Goal: Information Seeking & Learning: Understand process/instructions

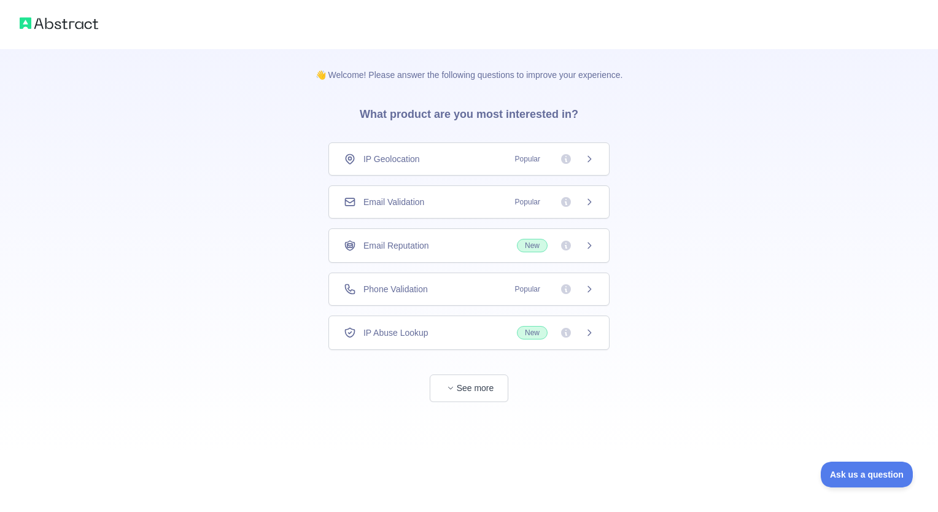
click at [588, 291] on icon at bounding box center [589, 289] width 10 height 10
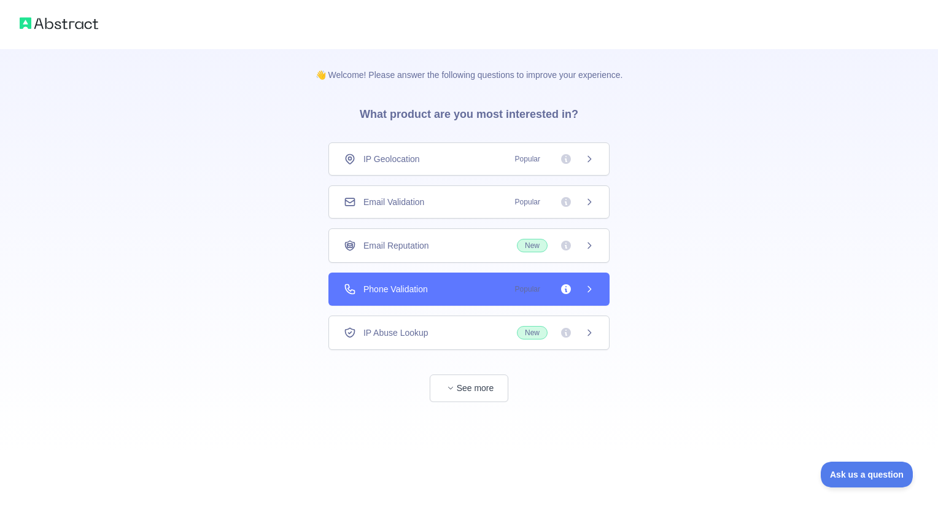
click at [582, 220] on div "👋 Welcome! Please answer the following questions to improve your experience. Wh…" at bounding box center [469, 256] width 938 height 512
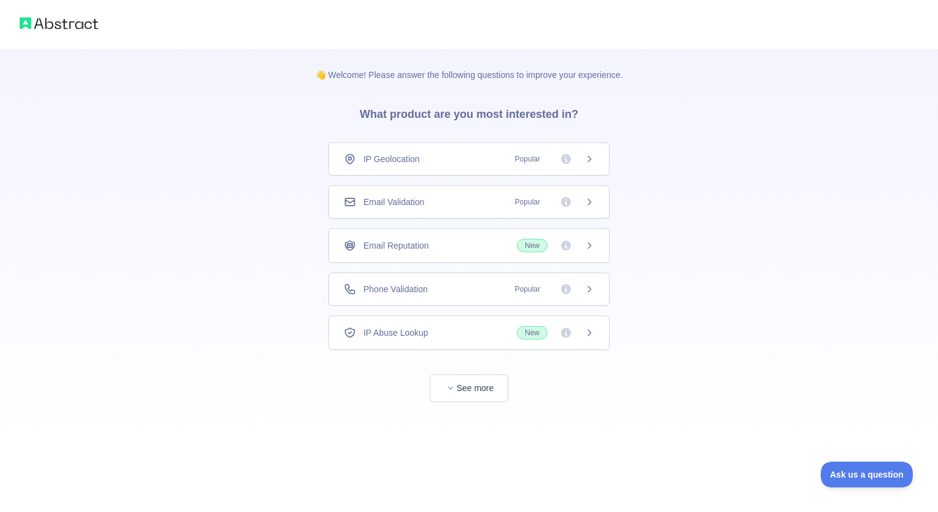
click at [465, 196] on div "Email Validation Popular" at bounding box center [469, 202] width 250 height 12
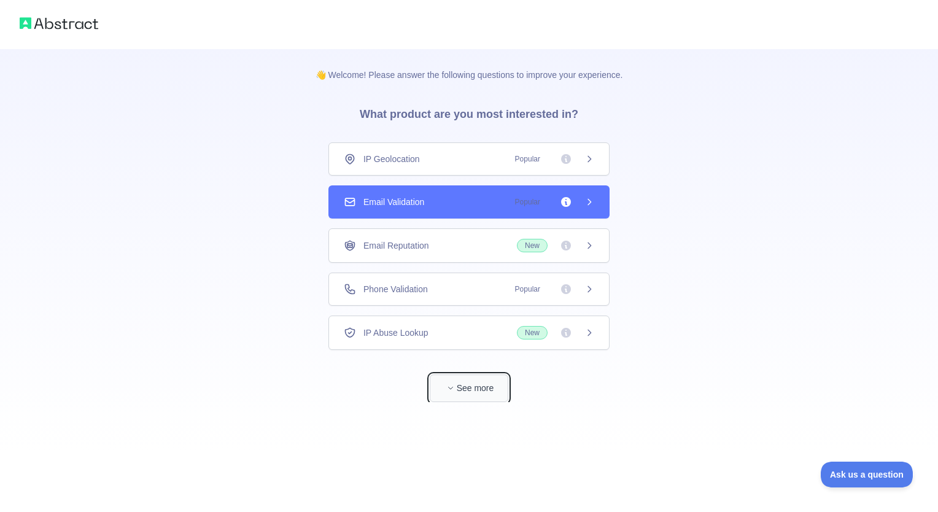
click at [474, 384] on button "See more" at bounding box center [469, 388] width 79 height 28
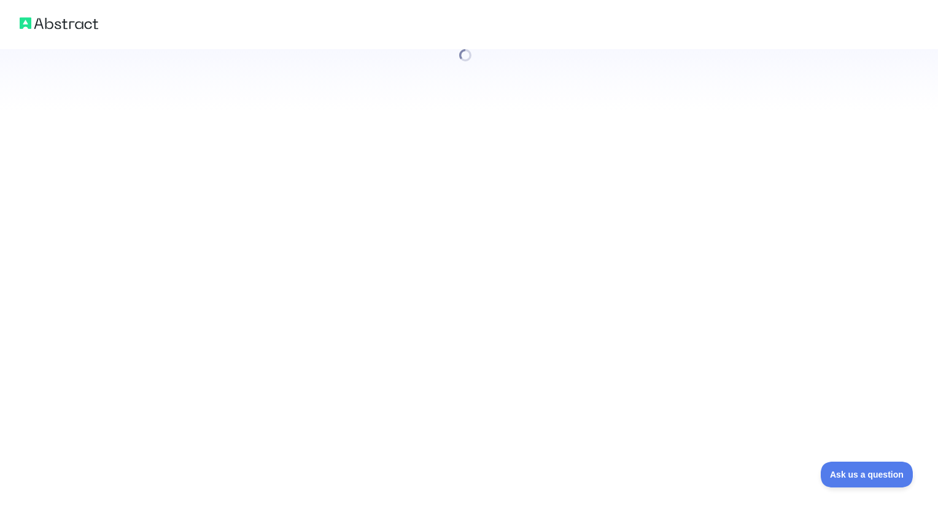
click at [583, 202] on div at bounding box center [469, 256] width 938 height 512
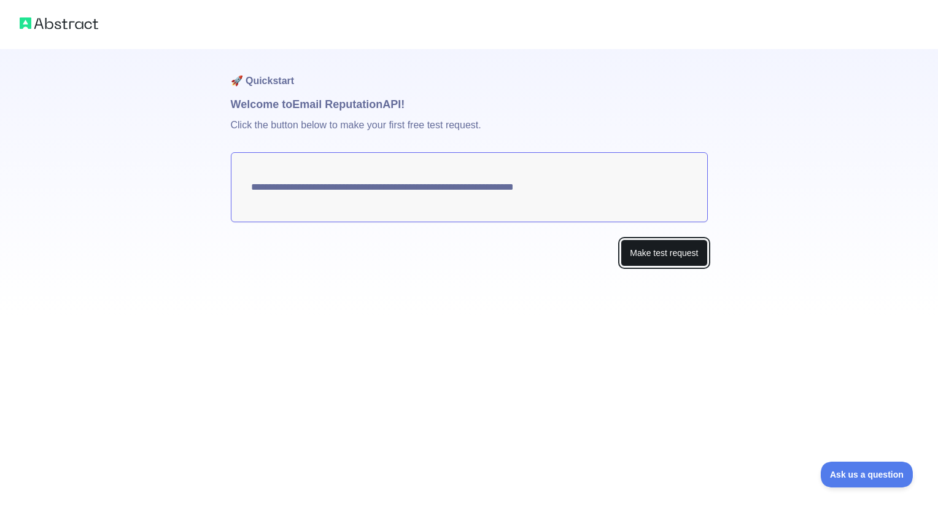
click at [665, 262] on button "Make test request" at bounding box center [663, 253] width 87 height 28
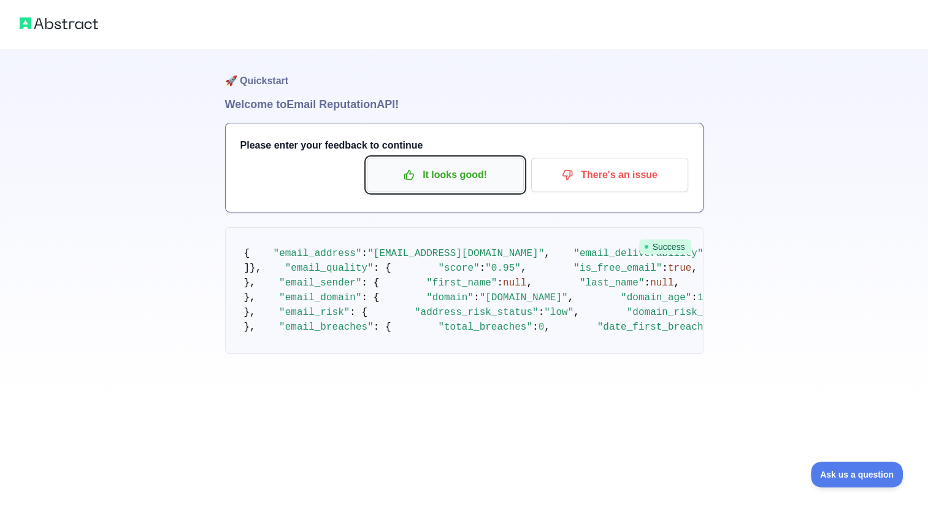
click at [446, 171] on p "It looks good!" at bounding box center [445, 174] width 139 height 21
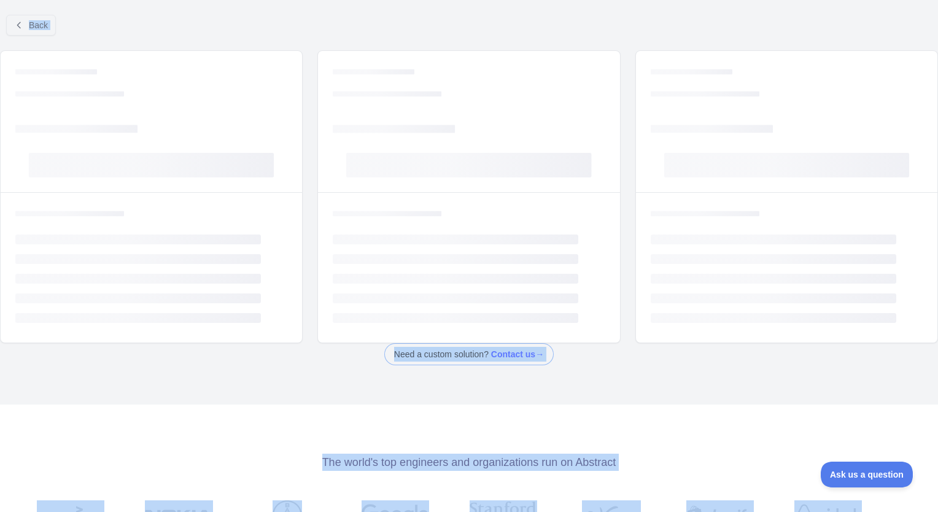
click at [510, 283] on ul "Loading... Loading... Loading... Loading... Loading..." at bounding box center [469, 278] width 272 height 88
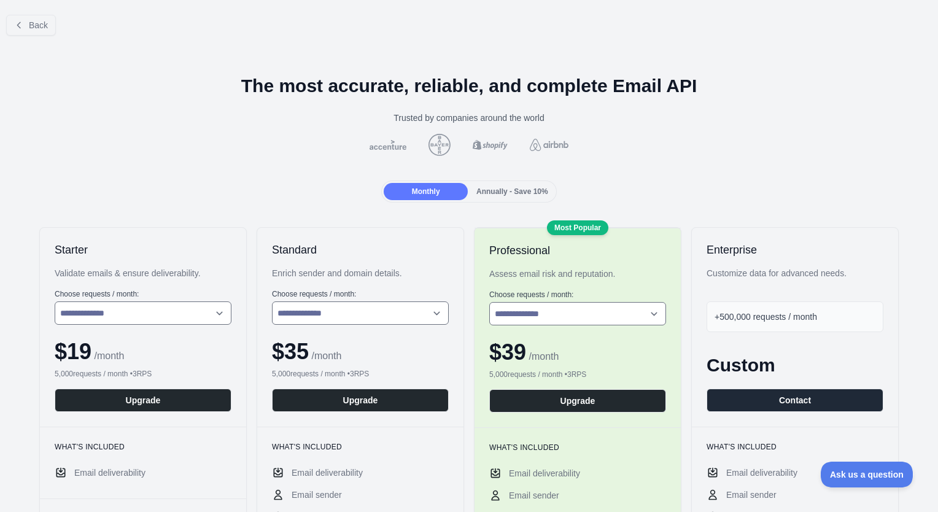
click at [494, 196] on div "Annually - Save 10%" at bounding box center [512, 191] width 84 height 17
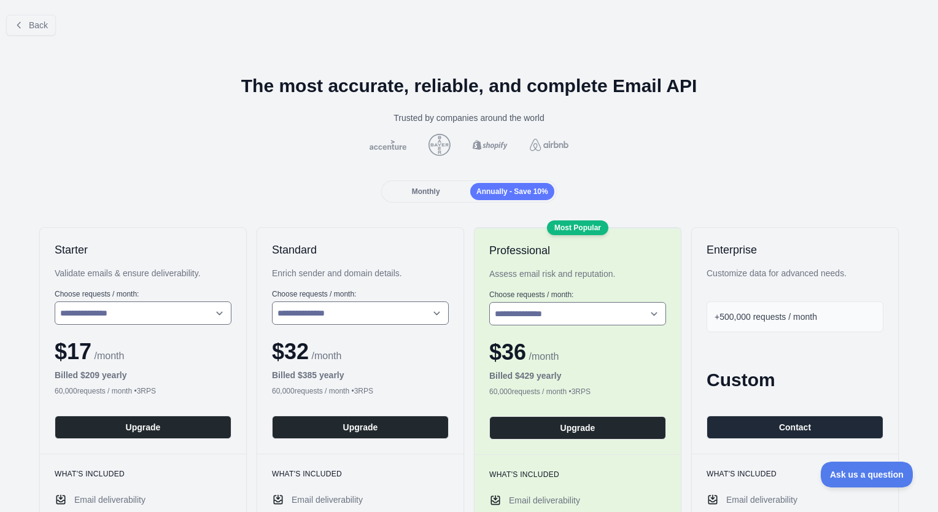
click at [436, 190] on span "Monthly" at bounding box center [426, 191] width 28 height 9
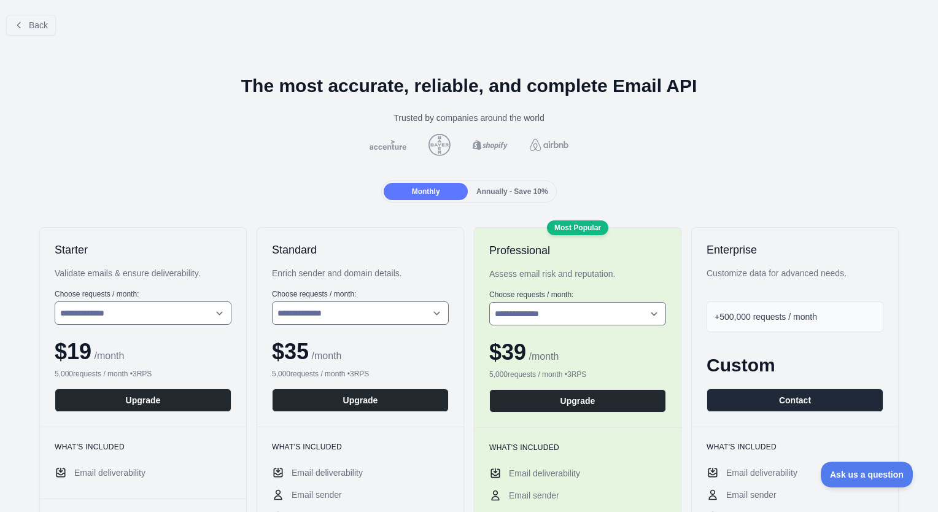
click at [492, 193] on span "Annually - Save 10%" at bounding box center [512, 191] width 72 height 9
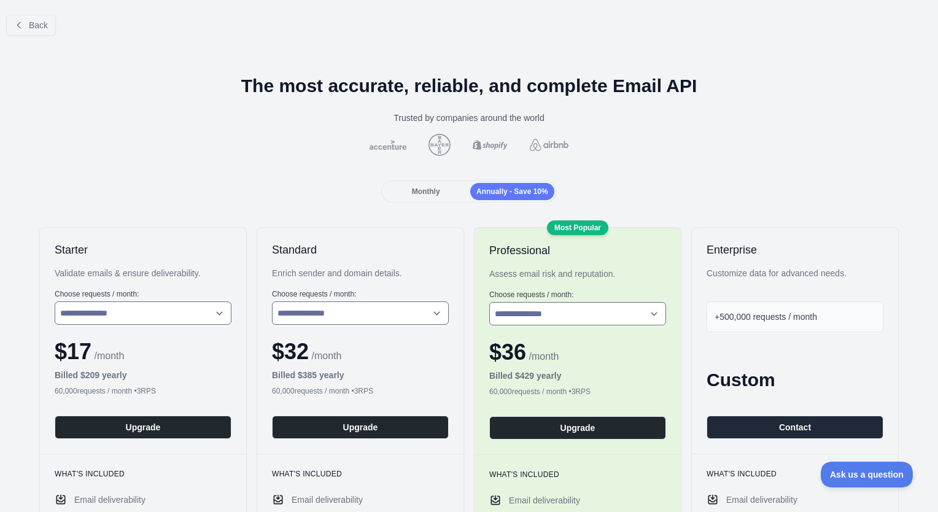
click at [433, 191] on span "Monthly" at bounding box center [426, 191] width 28 height 9
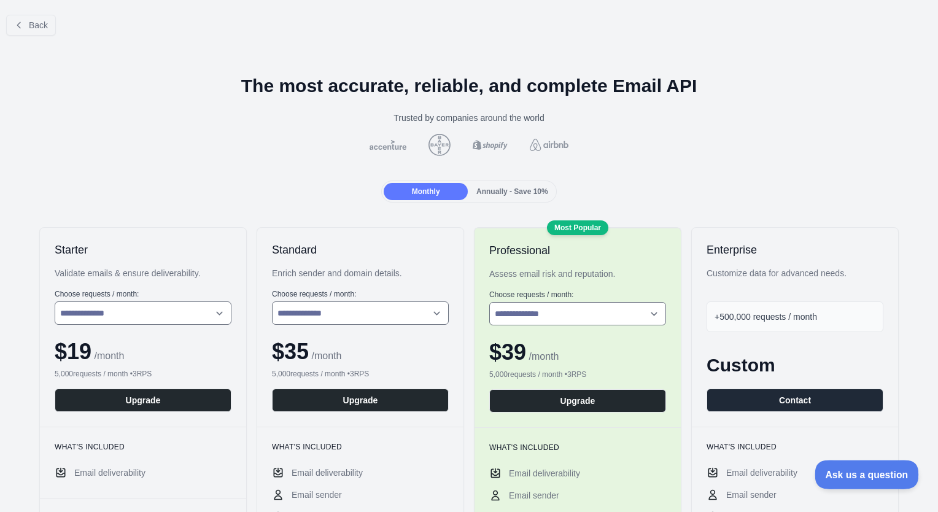
click at [849, 473] on span "Ask us a question" at bounding box center [860, 472] width 92 height 9
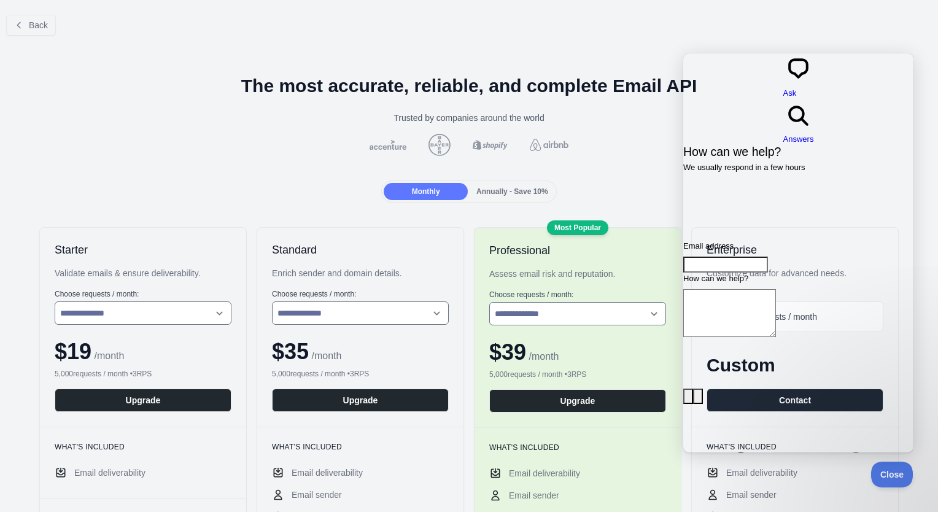
click at [743, 256] on input "Email address" at bounding box center [725, 264] width 85 height 16
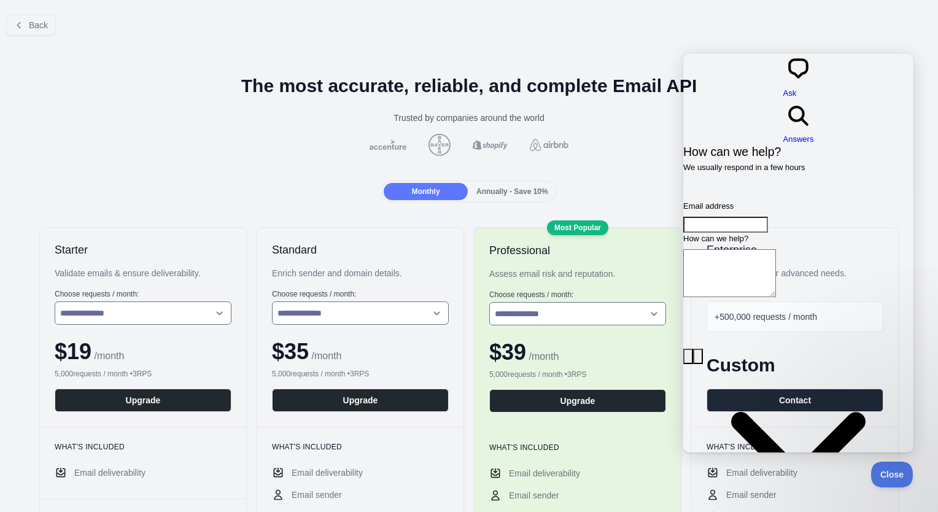
click at [712, 249] on textarea "How can we help?" at bounding box center [729, 273] width 93 height 48
click at [29, 23] on span "Back" at bounding box center [38, 25] width 19 height 10
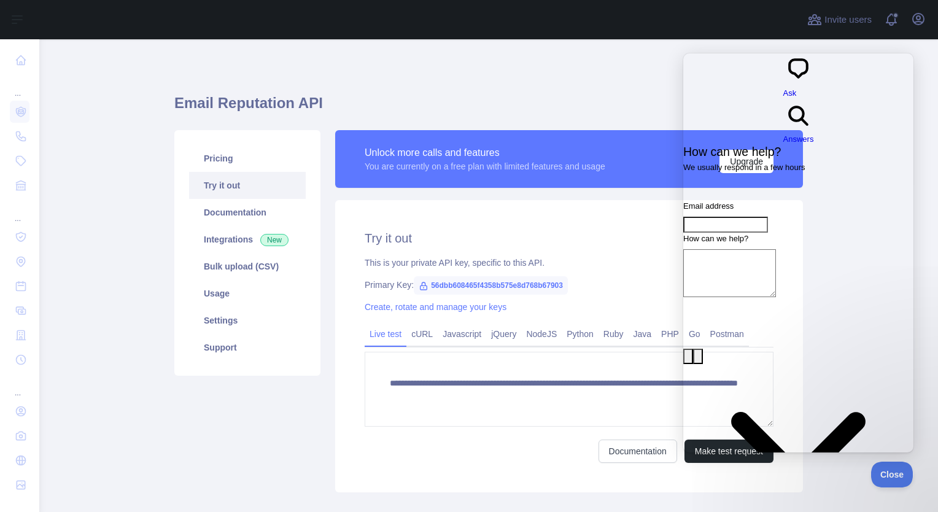
click at [604, 123] on div "**********" at bounding box center [488, 311] width 643 height 377
click at [877, 476] on span "Close" at bounding box center [889, 472] width 42 height 9
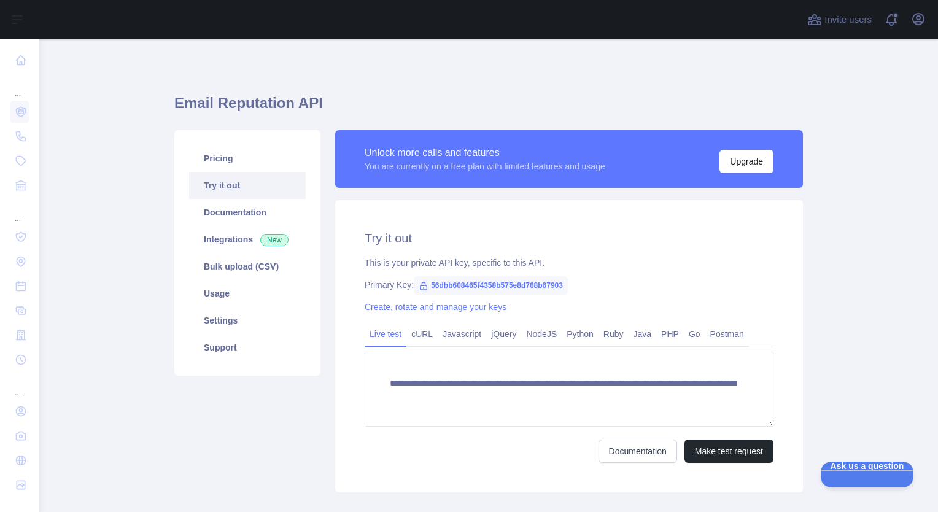
click at [491, 282] on span "56dbb608465f4358b575e8d768b67903" at bounding box center [491, 285] width 154 height 18
click at [491, 281] on span "56dbb608465f4358b575e8d768b67903" at bounding box center [491, 285] width 154 height 18
drag, startPoint x: 491, startPoint y: 281, endPoint x: 609, endPoint y: 286, distance: 117.9
click at [609, 286] on div "Primary Key: 56dbb608465f4358b575e8d768b67903" at bounding box center [568, 285] width 409 height 12
click at [231, 166] on link "Pricing" at bounding box center [247, 158] width 117 height 27
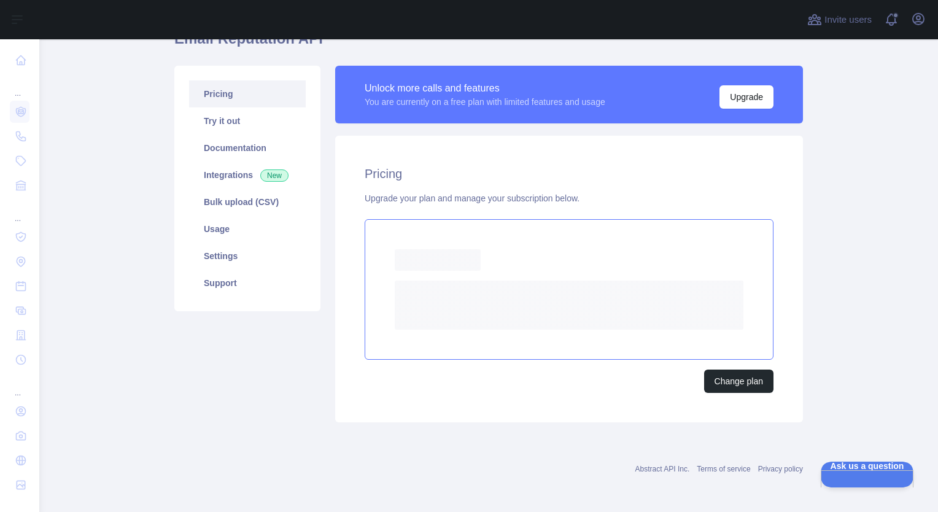
scroll to position [31, 0]
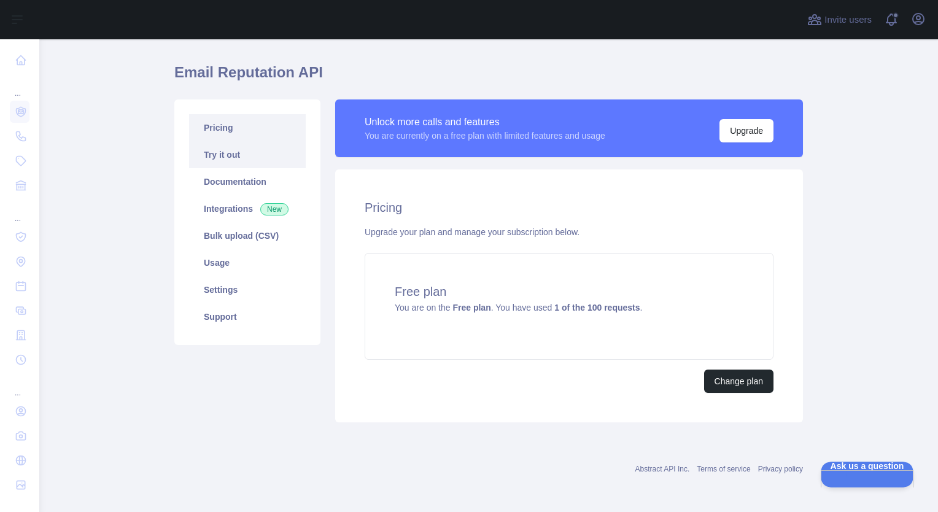
click at [230, 159] on link "Try it out" at bounding box center [247, 154] width 117 height 27
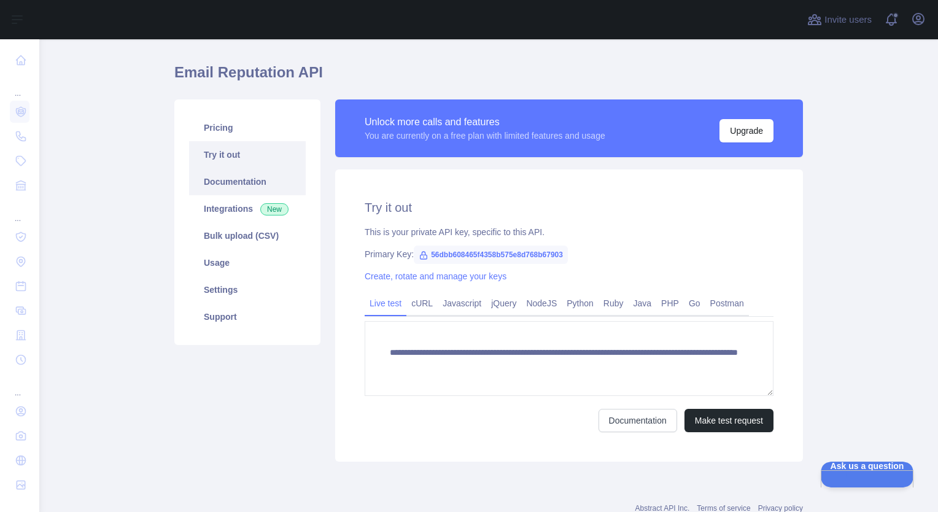
click at [226, 185] on link "Documentation" at bounding box center [247, 181] width 117 height 27
click at [472, 251] on span "56dbb608465f4358b575e8d768b67903" at bounding box center [491, 254] width 154 height 18
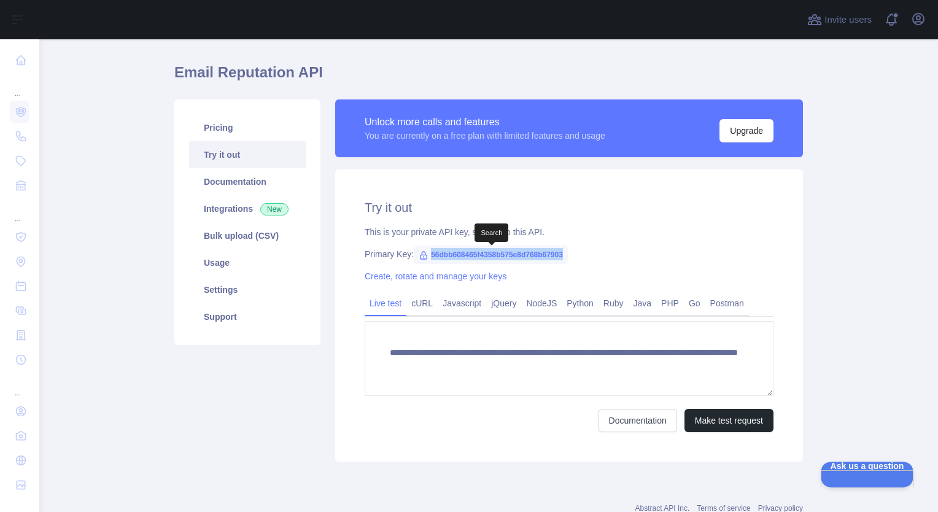
copy span "56dbb608465f4358b575e8d768b67903"
click at [587, 253] on div "Primary Key: 56dbb608465f4358b575e8d768b67903" at bounding box center [568, 254] width 409 height 12
click at [495, 254] on span "56dbb608465f4358b575e8d768b67903" at bounding box center [491, 254] width 154 height 18
click at [495, 252] on span "56dbb608465f4358b575e8d768b67903" at bounding box center [491, 254] width 154 height 18
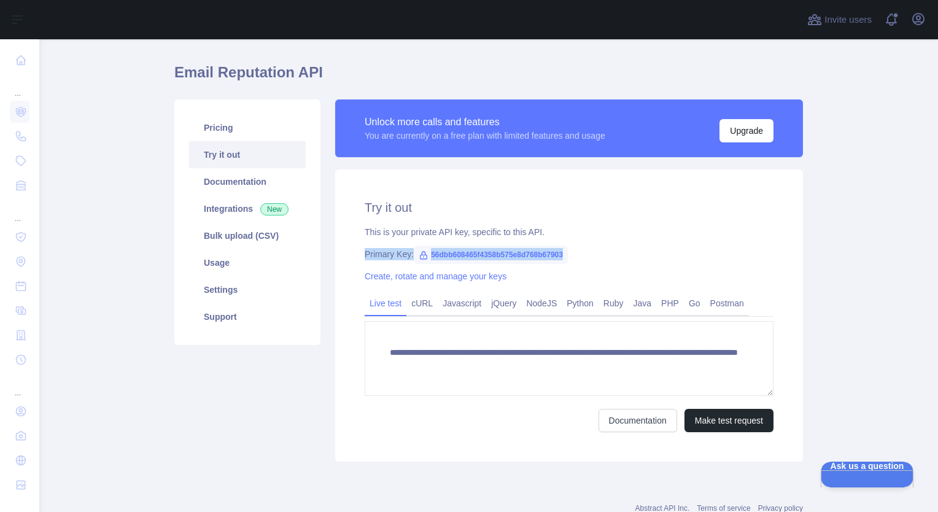
click at [495, 252] on span "56dbb608465f4358b575e8d768b67903" at bounding box center [491, 254] width 154 height 18
click at [492, 253] on span "56dbb608465f4358b575e8d768b67903" at bounding box center [491, 254] width 154 height 18
click at [486, 254] on span "56dbb608465f4358b575e8d768b67903" at bounding box center [491, 254] width 154 height 18
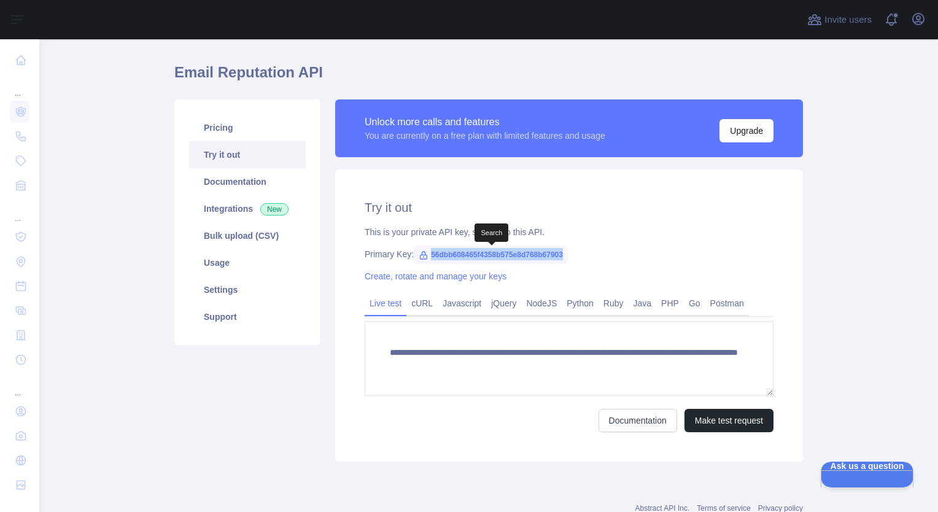
copy span "56dbb608465f4358b575e8d768b67903"
